Goal: Navigation & Orientation: Find specific page/section

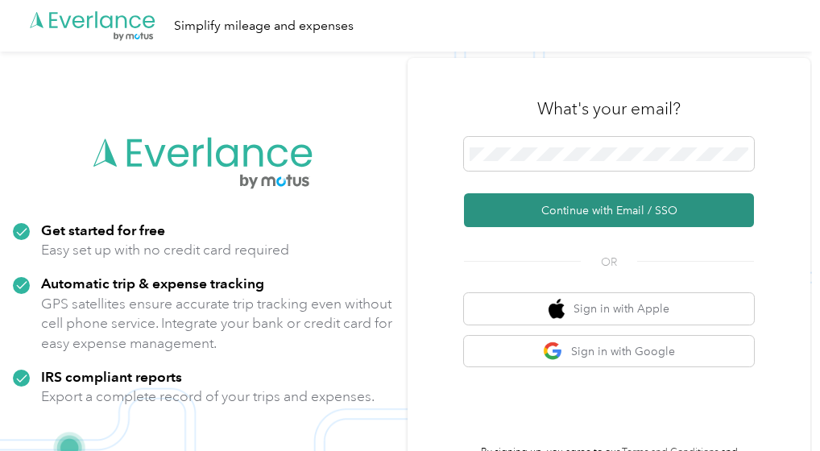
click at [575, 205] on button "Continue with Email / SSO" at bounding box center [609, 210] width 290 height 34
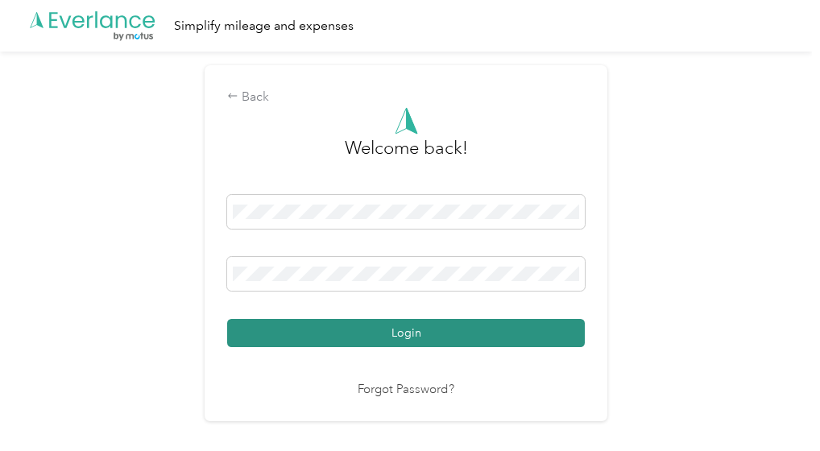
click at [445, 332] on button "Login" at bounding box center [406, 333] width 358 height 28
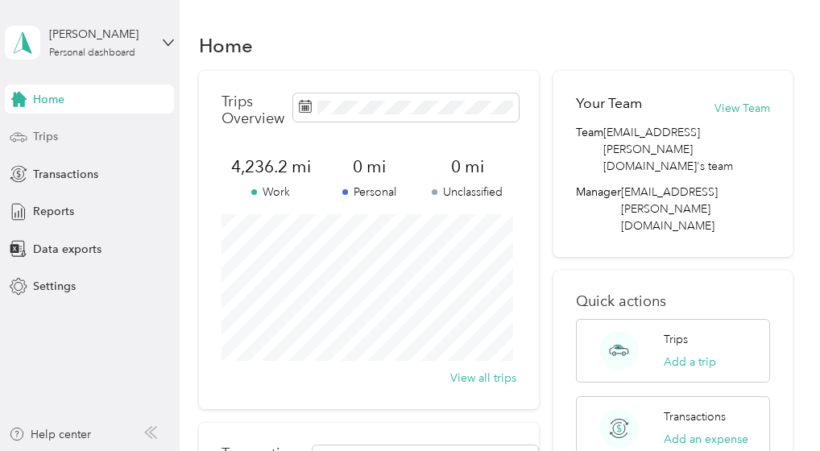
click at [47, 135] on span "Trips" at bounding box center [45, 136] width 25 height 17
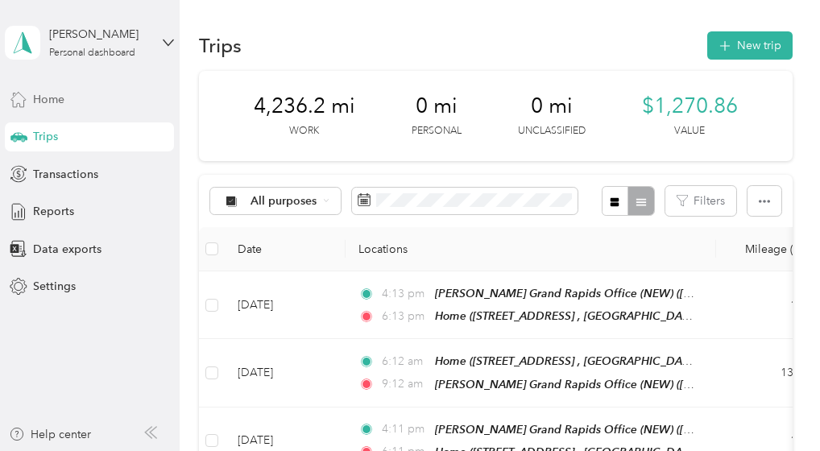
click at [49, 100] on span "Home" at bounding box center [48, 99] width 31 height 17
